Goal: Find specific page/section: Find specific page/section

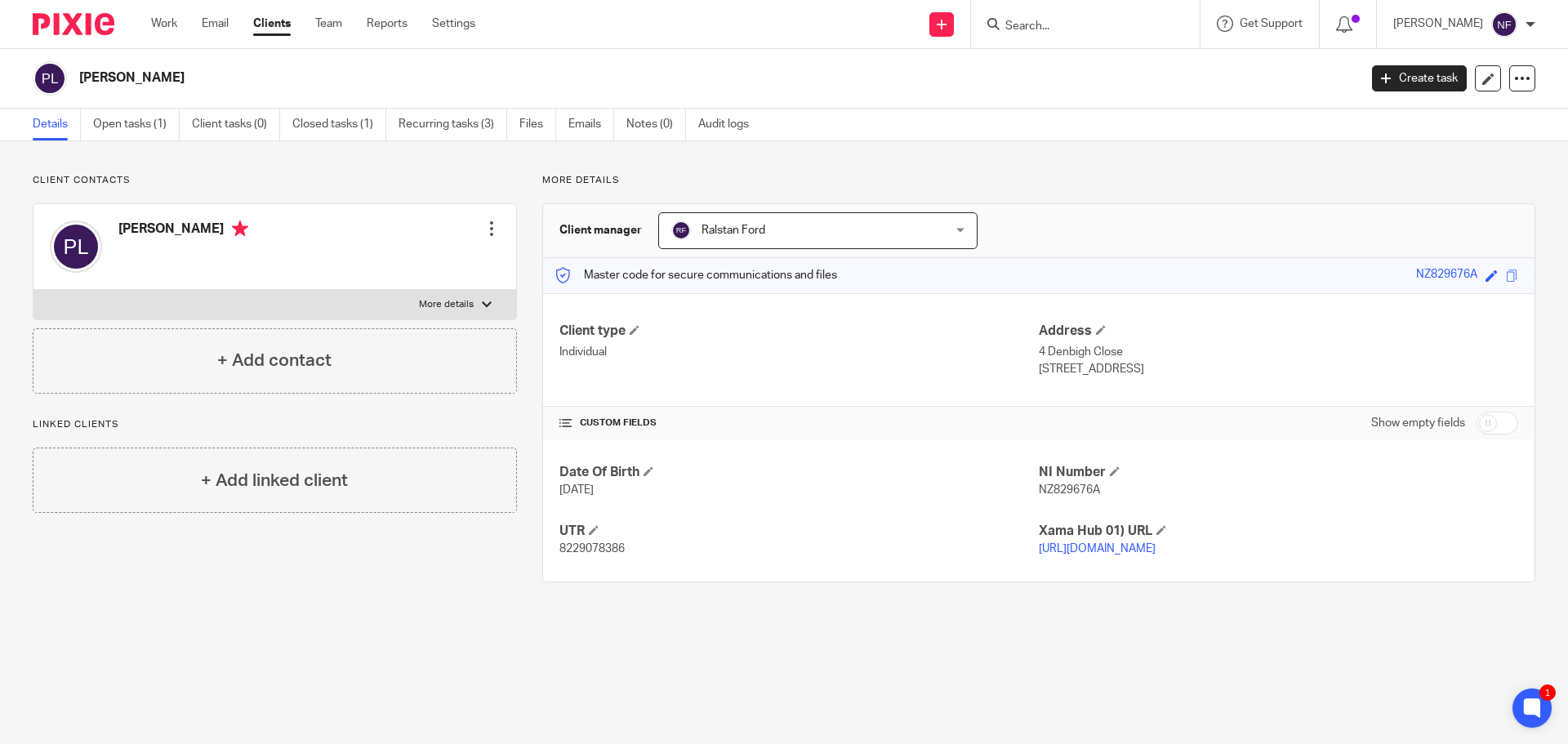
click at [1099, 25] on input "Search" at bounding box center [1076, 27] width 147 height 15
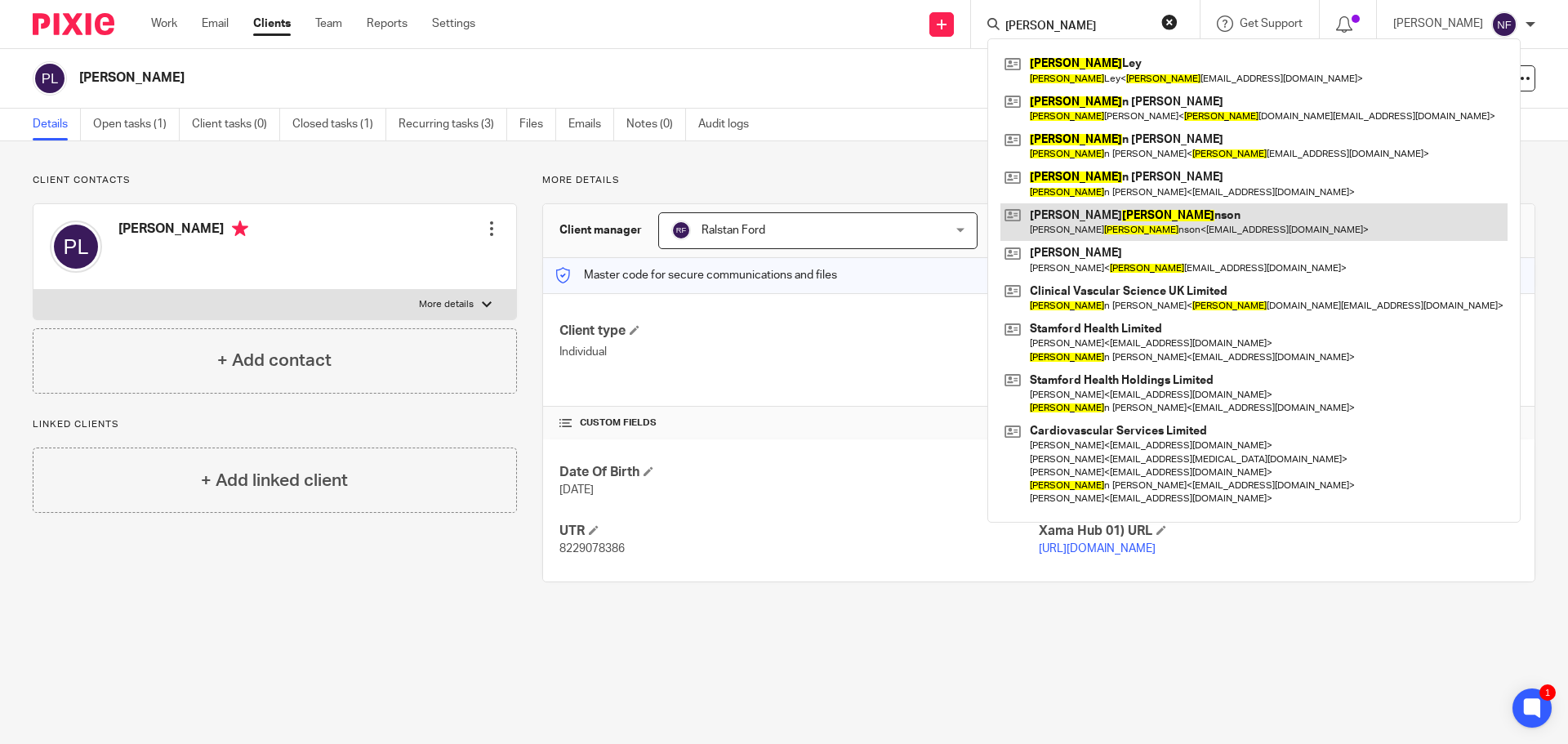
type input "steve"
click at [1118, 221] on link at bounding box center [1254, 222] width 507 height 37
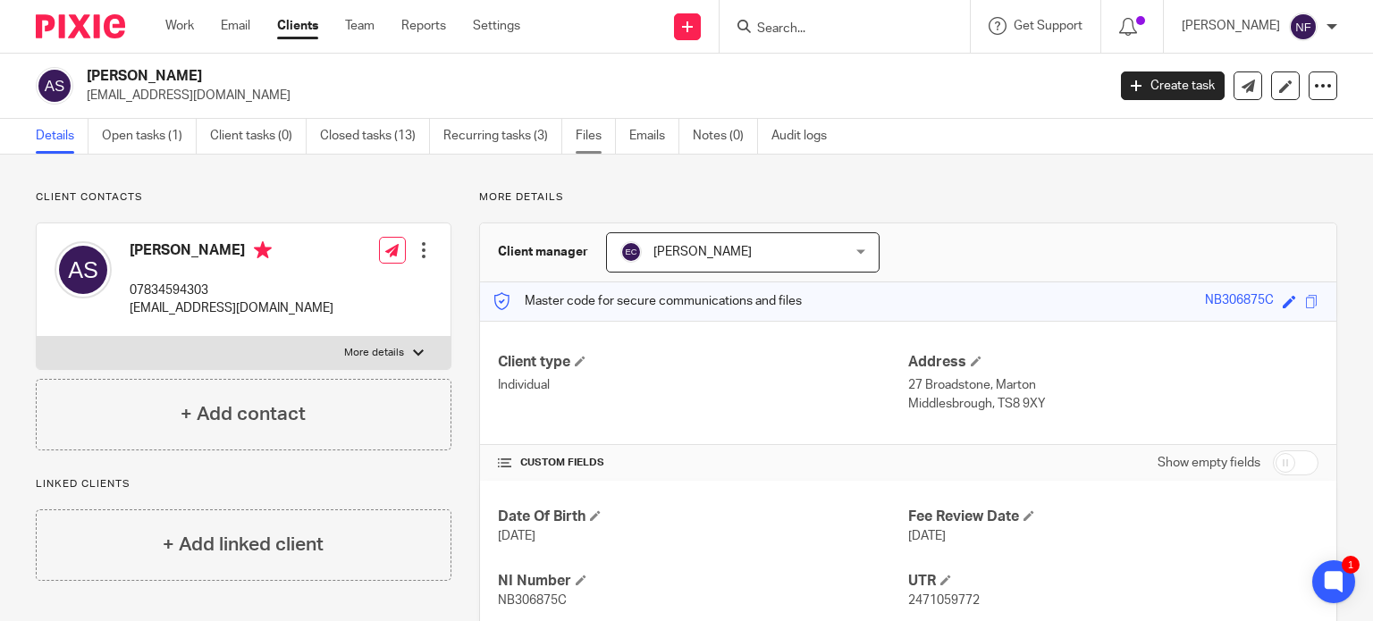
click at [596, 142] on link "Files" at bounding box center [596, 136] width 40 height 35
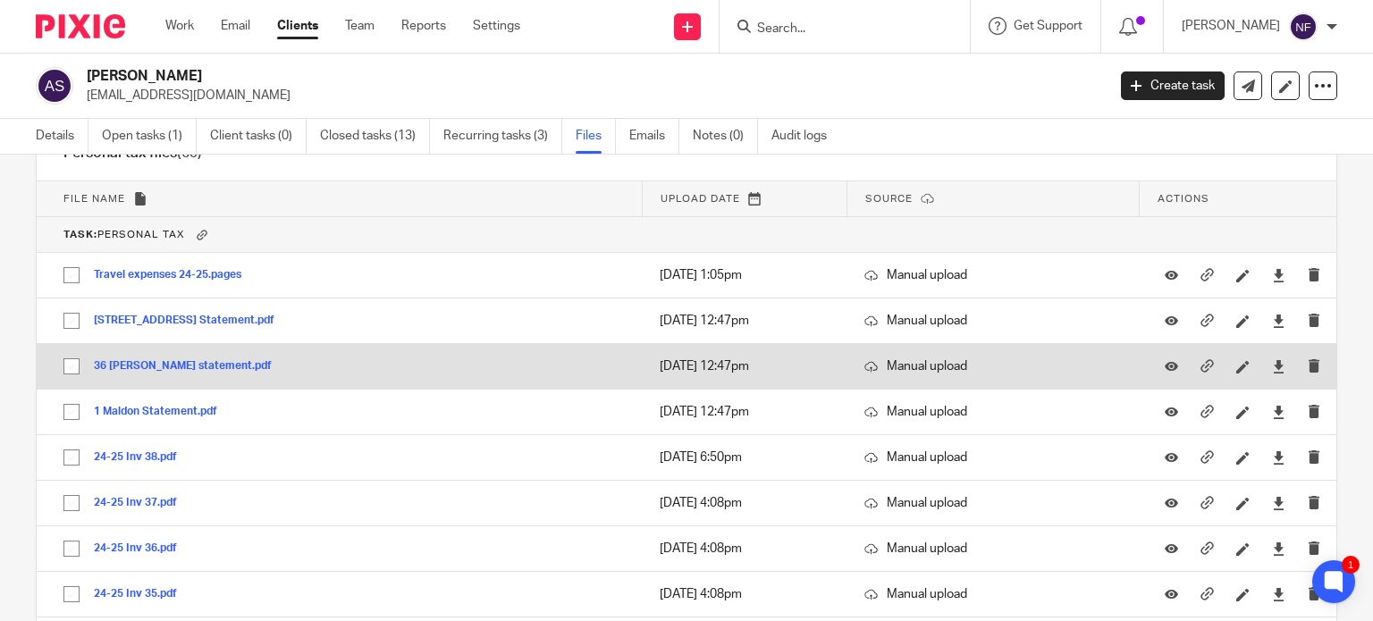
scroll to position [3396, 0]
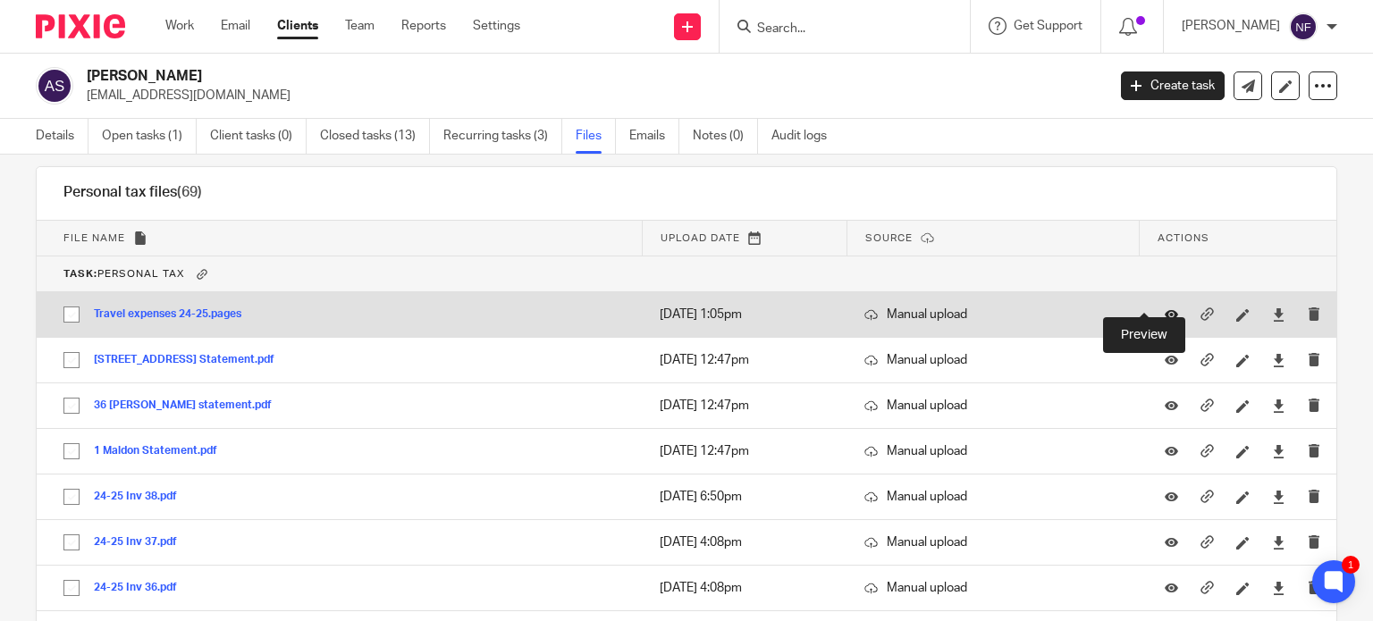
click at [1165, 308] on icon at bounding box center [1171, 314] width 13 height 13
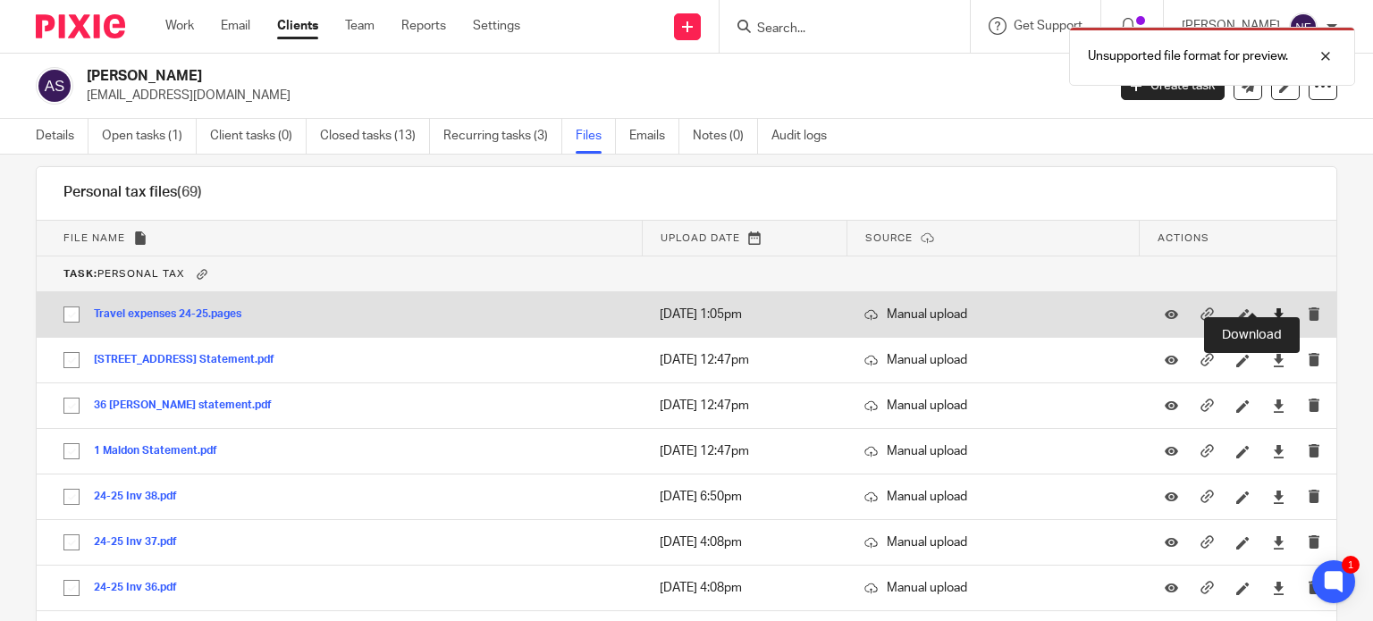
click at [1272, 308] on icon at bounding box center [1278, 314] width 13 height 13
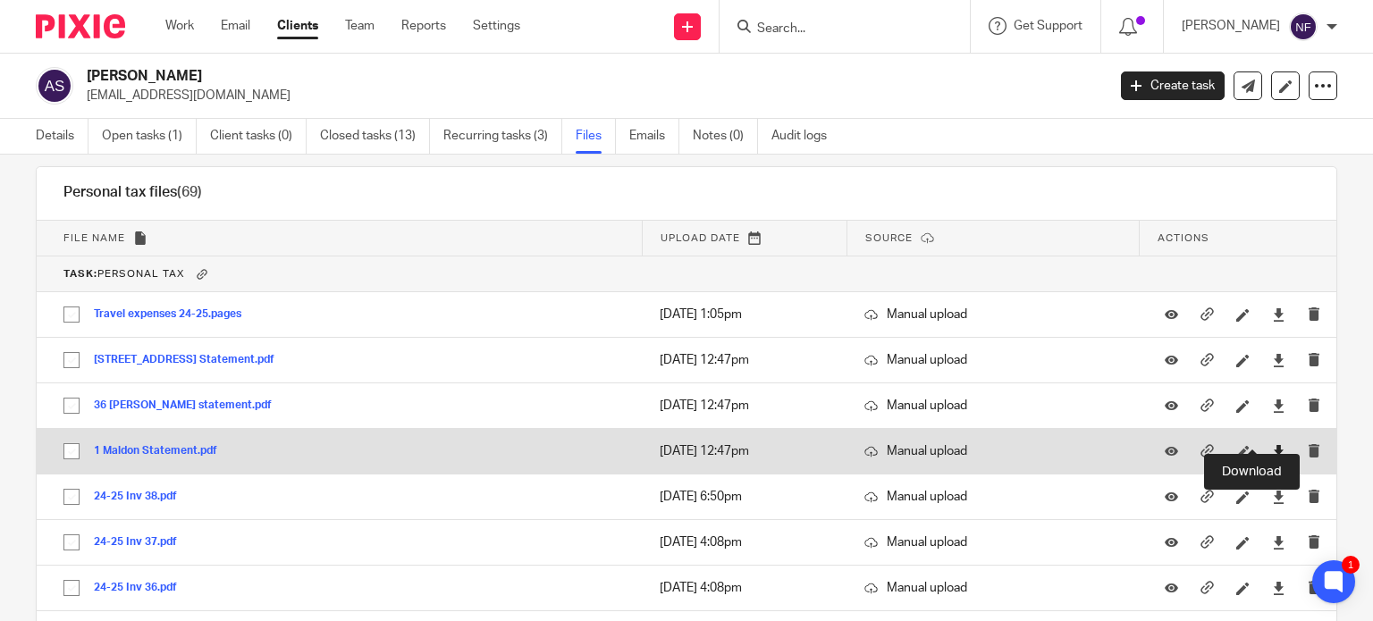
click at [1272, 445] on icon at bounding box center [1278, 451] width 13 height 13
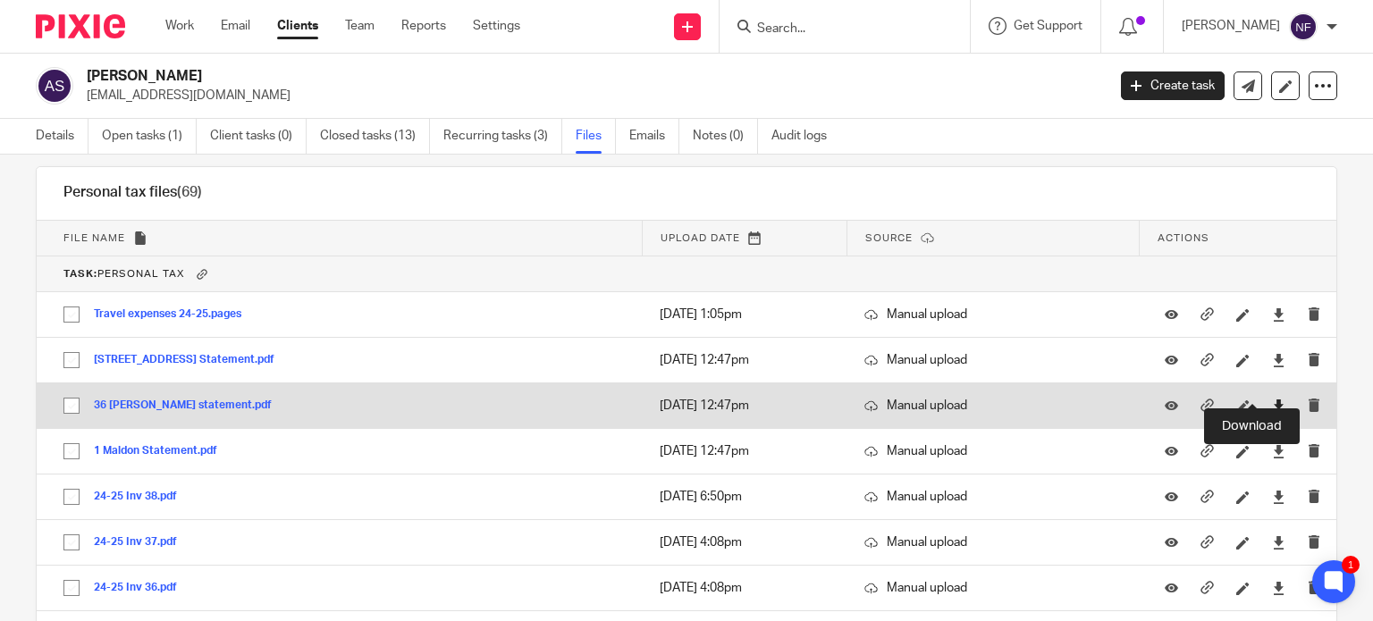
click at [1272, 400] on icon at bounding box center [1278, 406] width 13 height 13
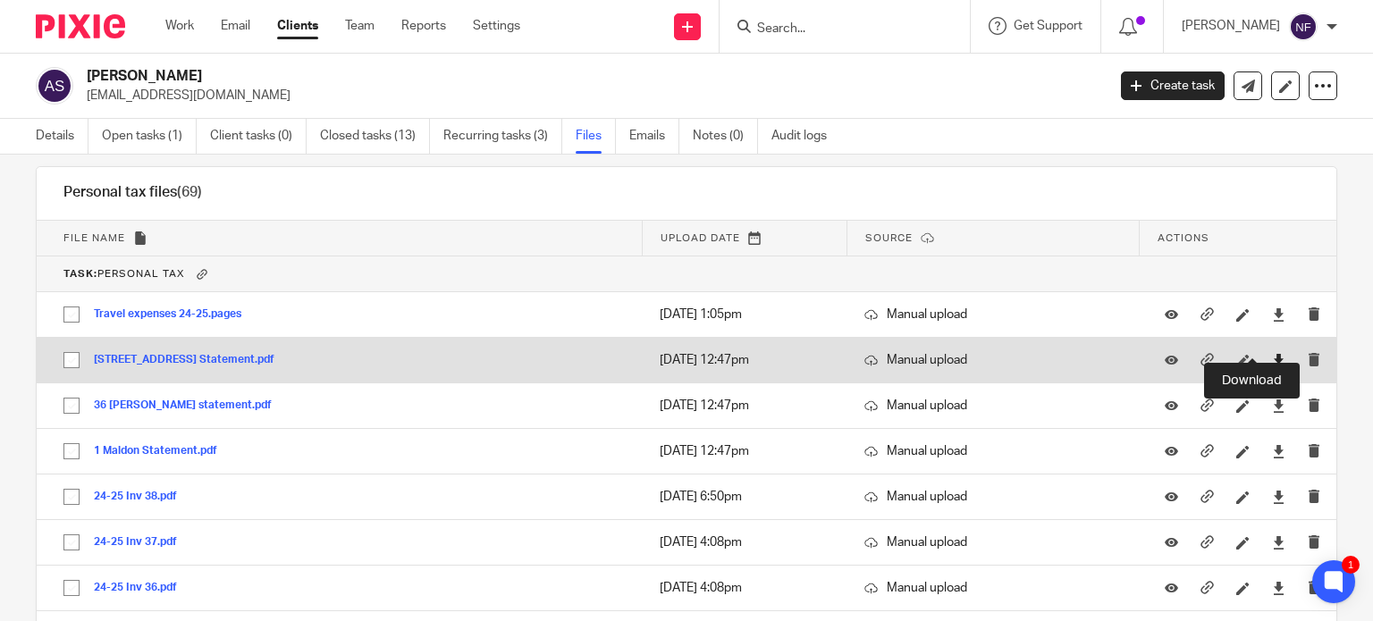
click at [1272, 354] on icon at bounding box center [1278, 360] width 13 height 13
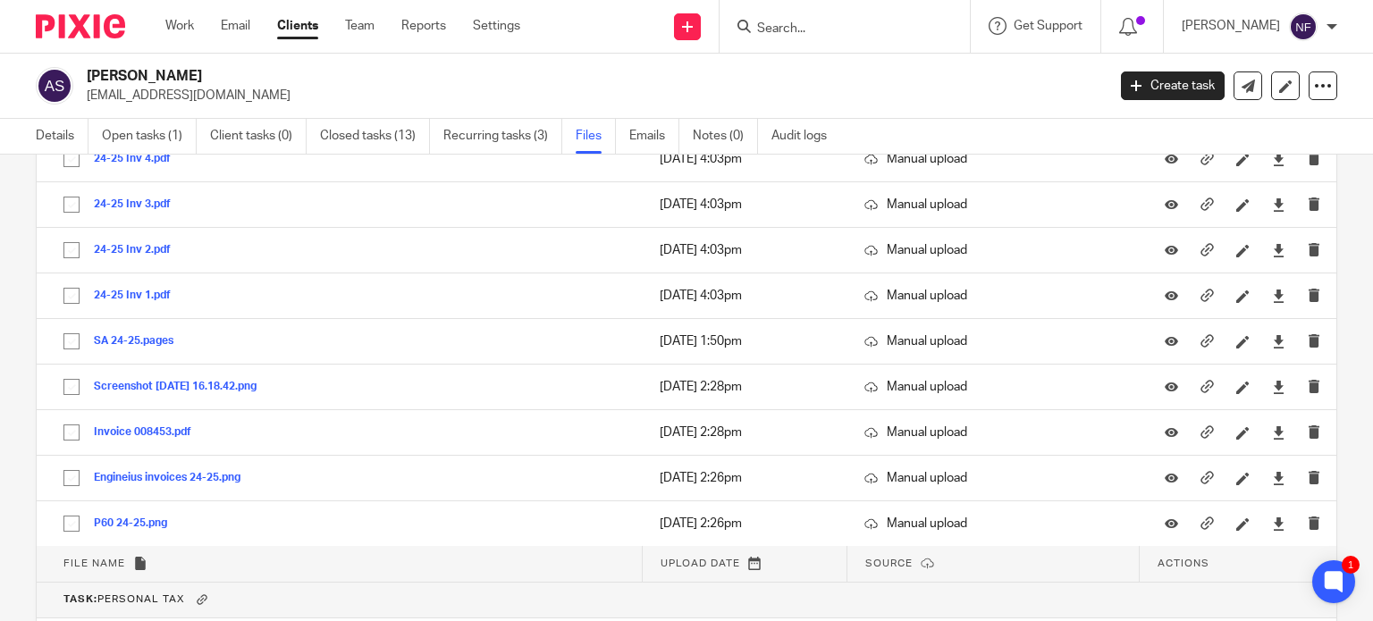
scroll to position [5362, 0]
